Goal: Obtain resource: Obtain resource

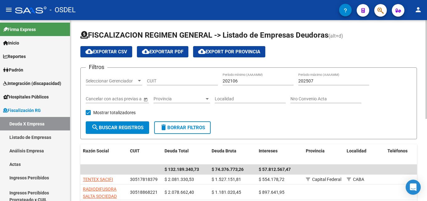
scroll to position [139, 0]
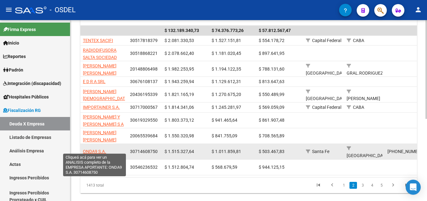
click at [104, 149] on span "ONDA9 S.A." at bounding box center [94, 151] width 23 height 5
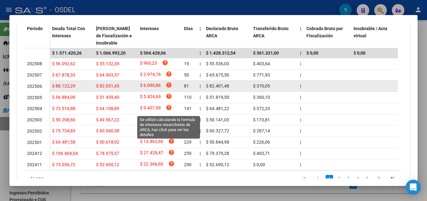
scroll to position [213, 0]
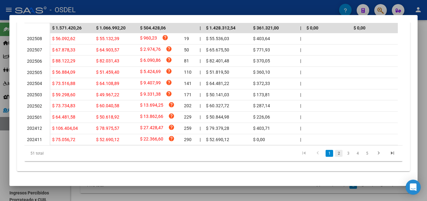
click at [335, 154] on link "2" at bounding box center [339, 153] width 8 height 7
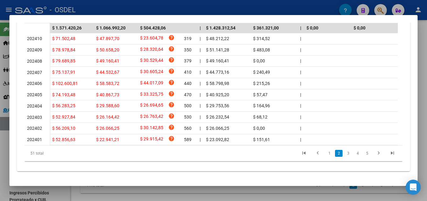
click at [344, 154] on link "3" at bounding box center [348, 153] width 8 height 7
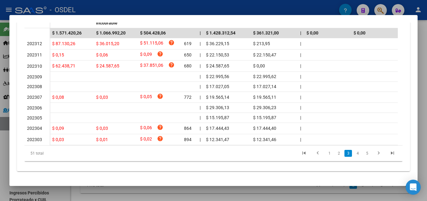
scroll to position [207, 0]
click at [256, 193] on div at bounding box center [213, 100] width 427 height 201
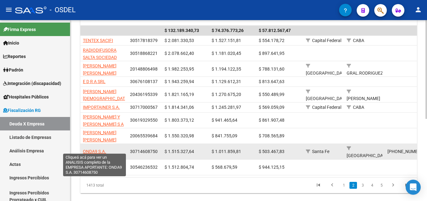
click at [97, 149] on span "ONDA9 S.A." at bounding box center [94, 151] width 23 height 5
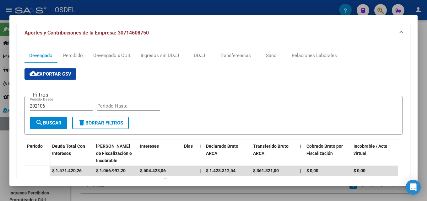
scroll to position [94, 0]
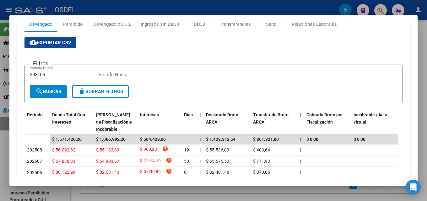
click at [55, 76] on input "202106" at bounding box center [61, 75] width 63 height 6
type input "202310"
click at [112, 77] on input "Periodo Hasta" at bounding box center [128, 75] width 63 height 6
click at [45, 89] on span "search Buscar" at bounding box center [48, 92] width 26 height 6
click at [114, 73] on input "202509" at bounding box center [128, 75] width 63 height 6
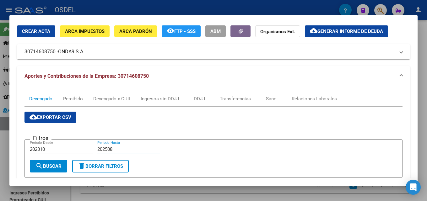
scroll to position [0, 0]
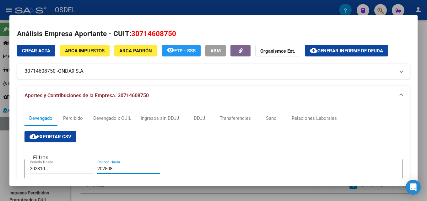
type input "202508"
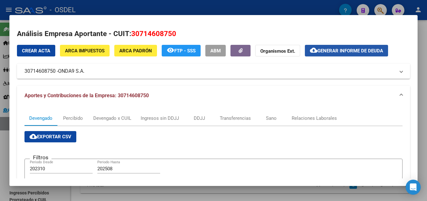
click at [342, 48] on span "cloud_download Generar informe de deuda" at bounding box center [346, 51] width 73 height 6
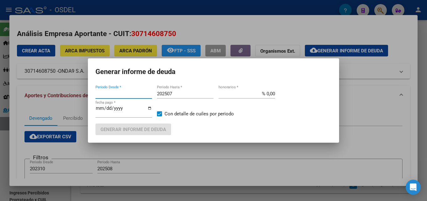
type input "202106"
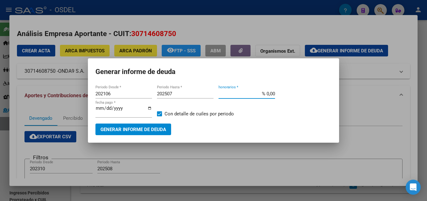
click at [268, 91] on input "% 0,00" at bounding box center [246, 94] width 57 height 6
type input "% 2,00"
click at [149, 109] on input "[DATE]" at bounding box center [123, 111] width 57 height 10
type input "[DATE]"
drag, startPoint x: 114, startPoint y: 94, endPoint x: 104, endPoint y: 94, distance: 9.8
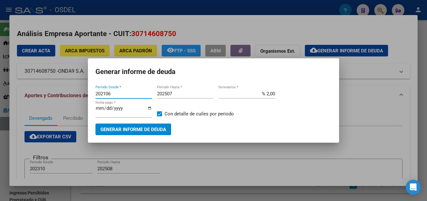
click at [104, 94] on input "202106" at bounding box center [123, 94] width 57 height 6
type input "202310"
click at [184, 95] on input "202507" at bounding box center [185, 94] width 57 height 6
type input "202508"
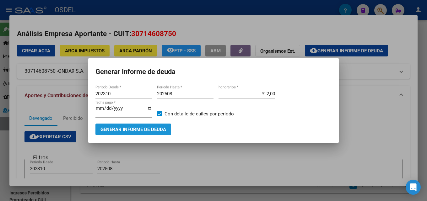
click at [153, 131] on span "Generar informe de deuda" at bounding box center [133, 130] width 66 height 6
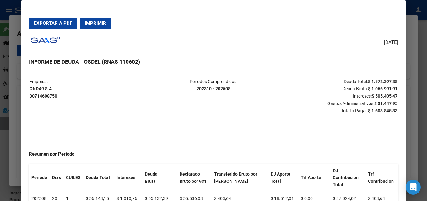
click at [44, 22] on span "Exportar a PDF" at bounding box center [53, 23] width 38 height 6
click at [188, 192] on td "$ 55.536,03" at bounding box center [194, 199] width 35 height 14
click at [419, 95] on div at bounding box center [213, 100] width 427 height 201
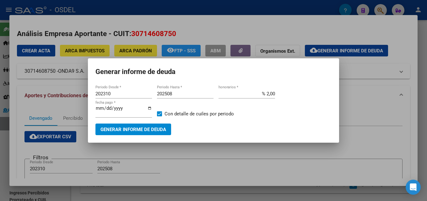
click at [391, 97] on div at bounding box center [213, 100] width 427 height 201
